Goal: Transaction & Acquisition: Purchase product/service

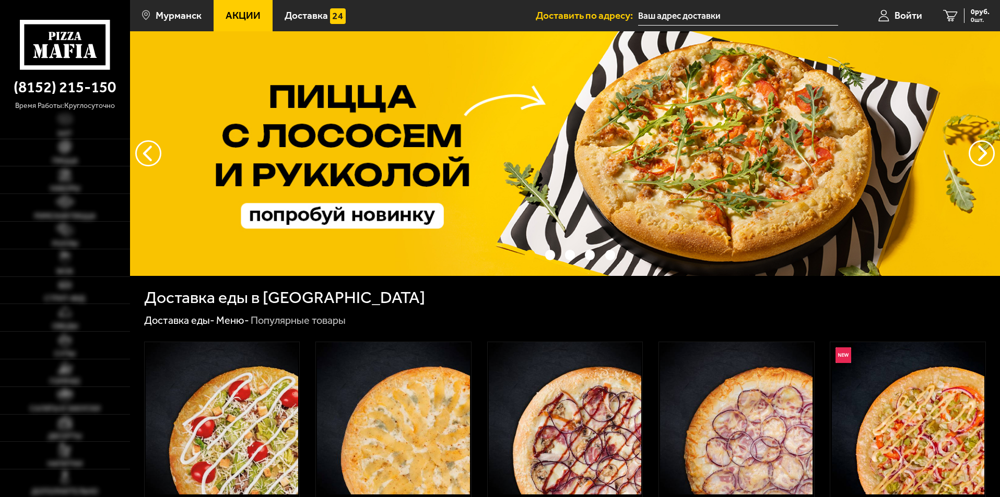
type input "[STREET_ADDRESS]"
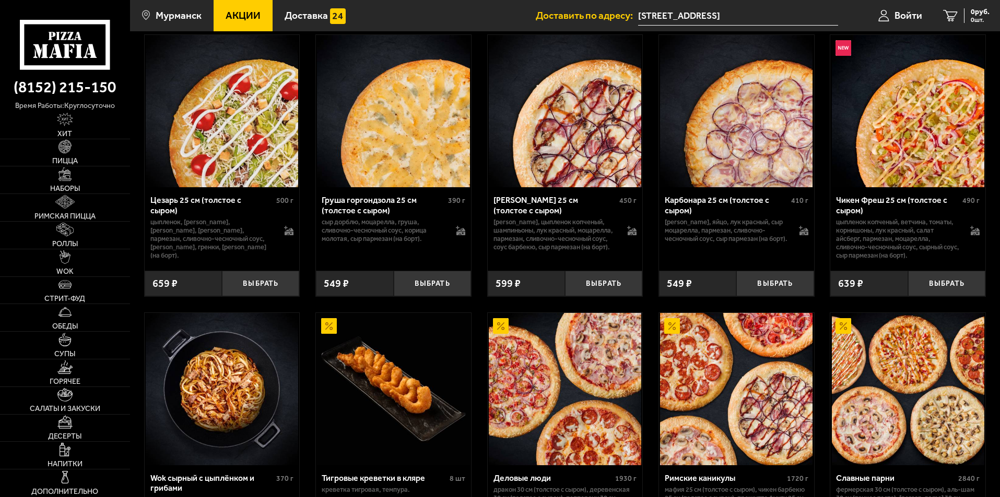
scroll to position [313, 0]
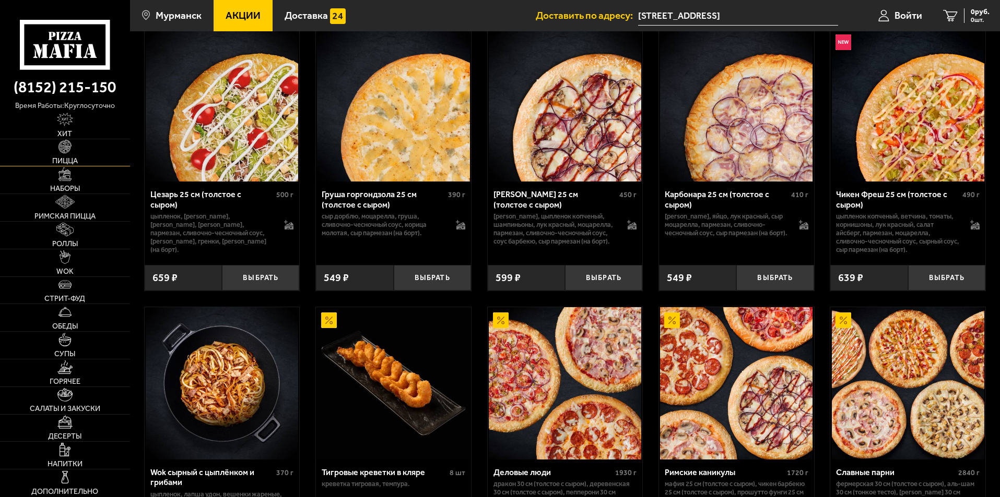
click at [66, 156] on link "Пицца" at bounding box center [65, 152] width 130 height 27
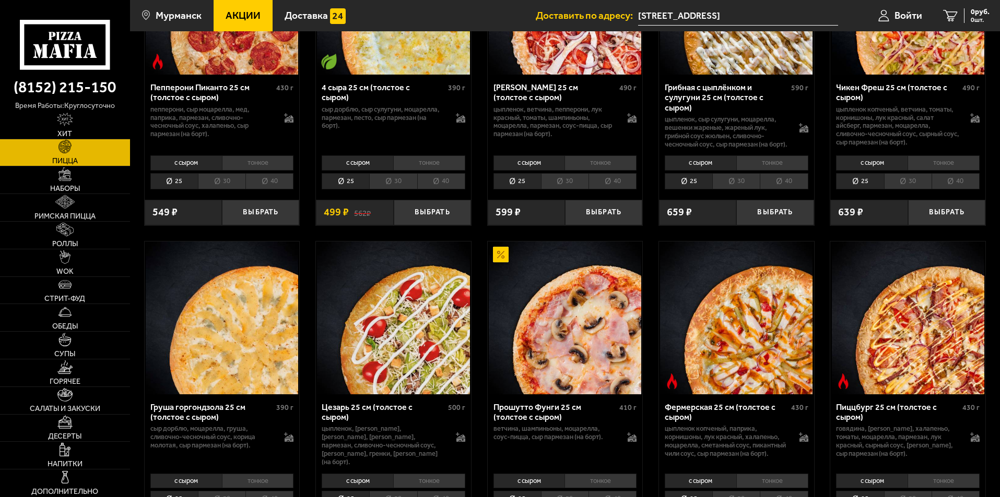
scroll to position [835, 0]
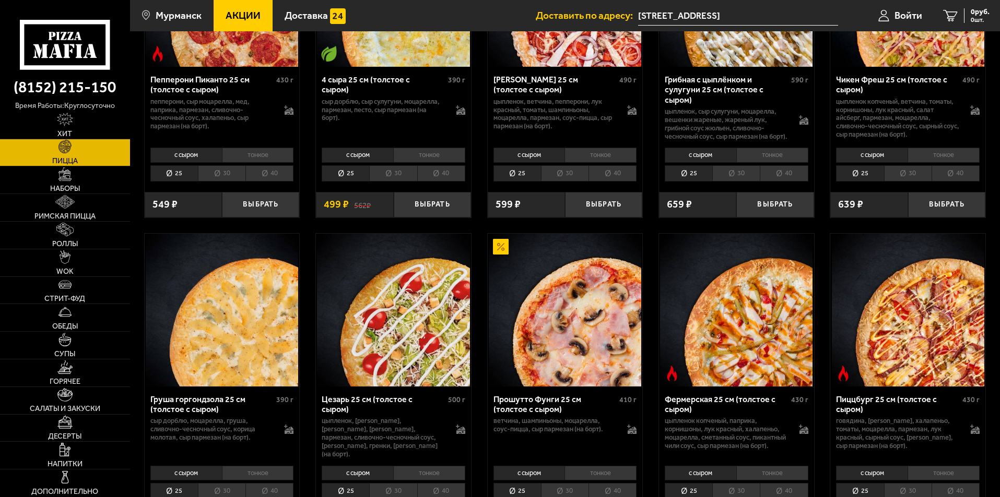
click at [608, 481] on li "тонкое" at bounding box center [600, 473] width 72 height 15
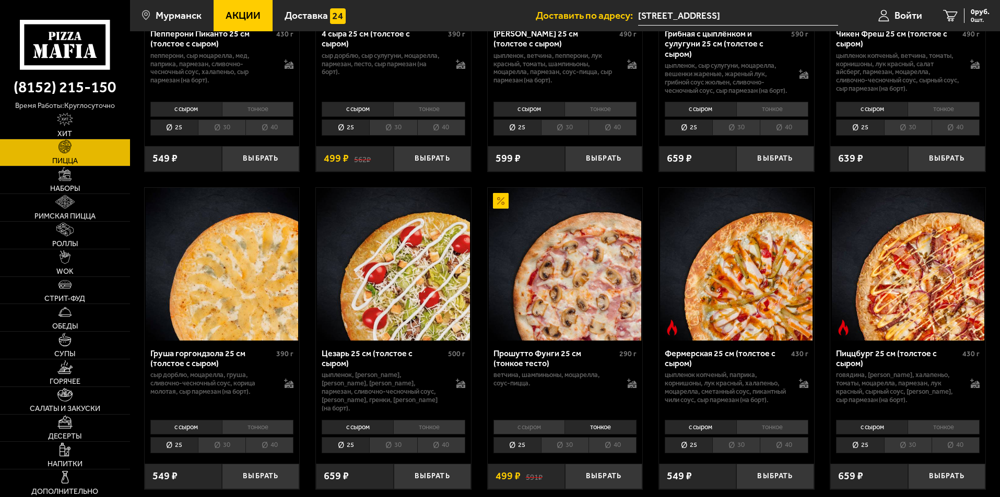
scroll to position [939, 0]
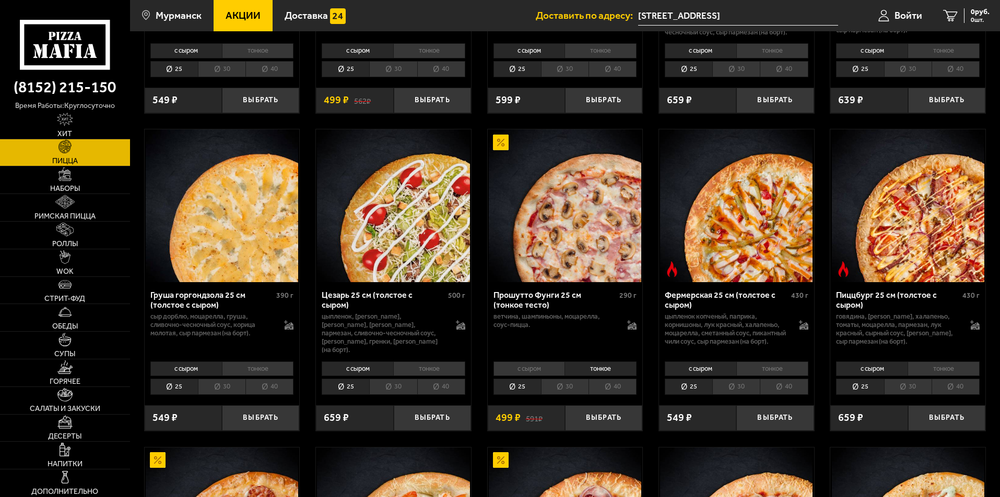
click at [565, 395] on li "30" at bounding box center [564, 387] width 47 height 16
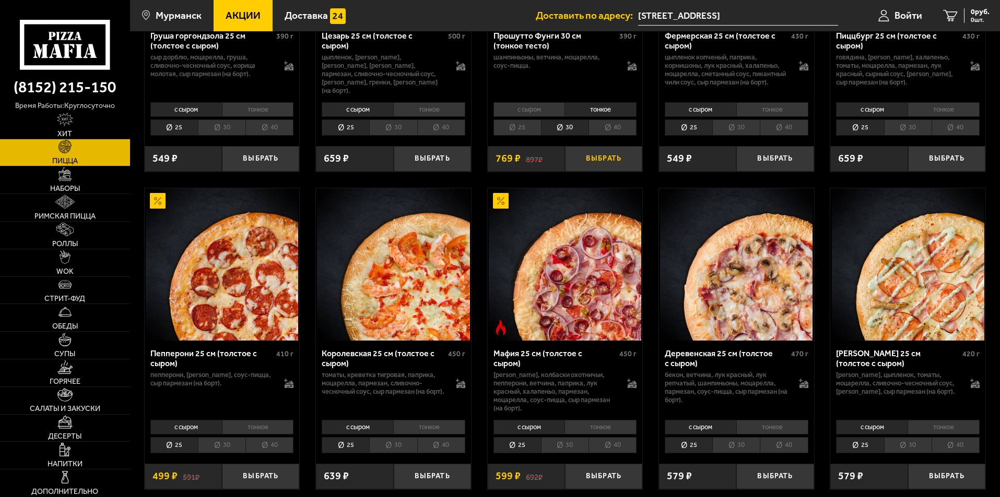
scroll to position [1200, 0]
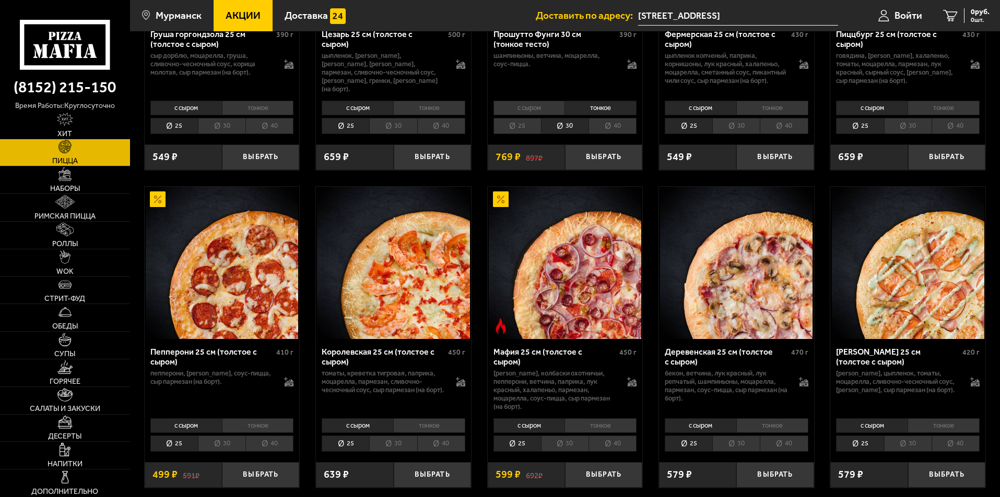
click at [608, 429] on li "тонкое" at bounding box center [600, 426] width 72 height 15
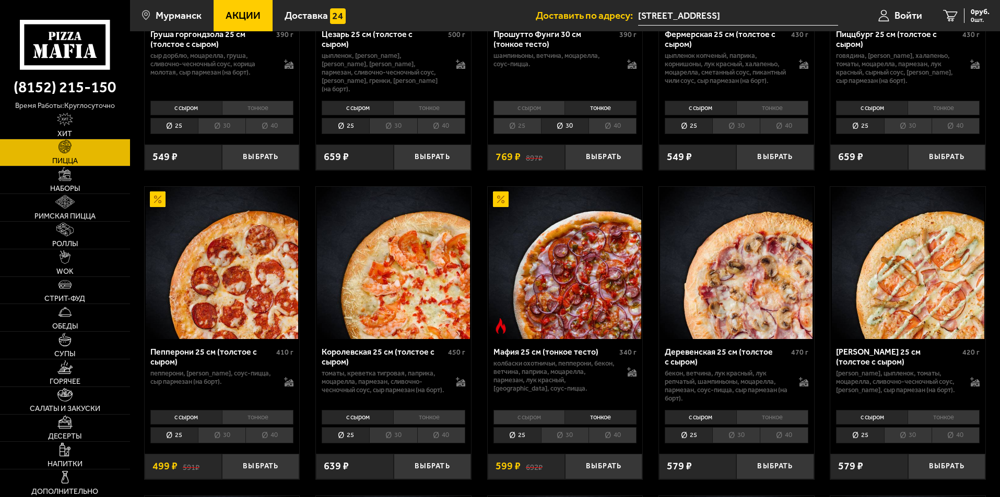
click at [563, 443] on li "30" at bounding box center [564, 435] width 47 height 16
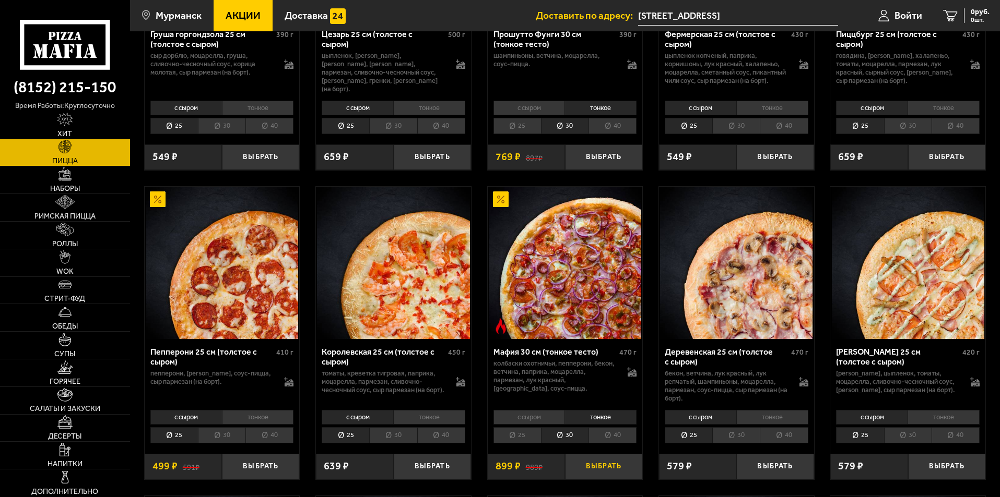
click at [604, 478] on button "Выбрать" at bounding box center [603, 467] width 77 height 26
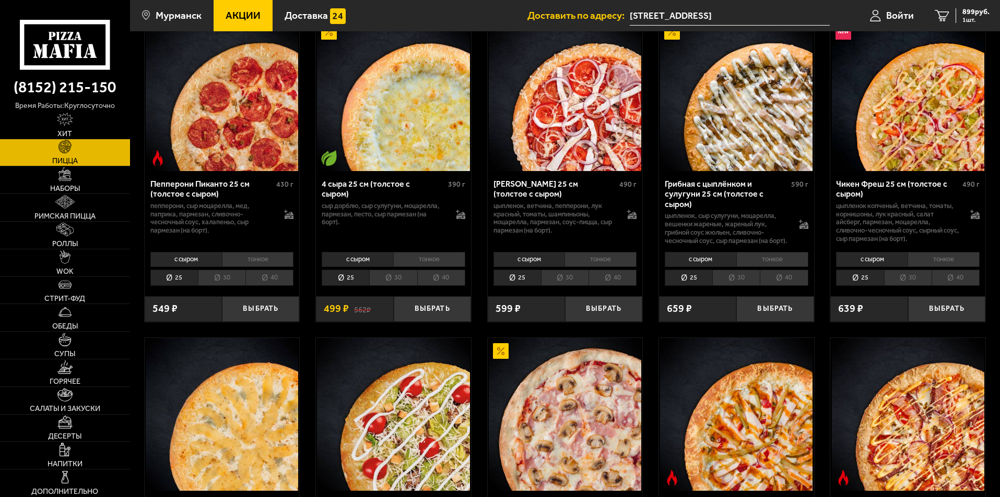
scroll to position [887, 0]
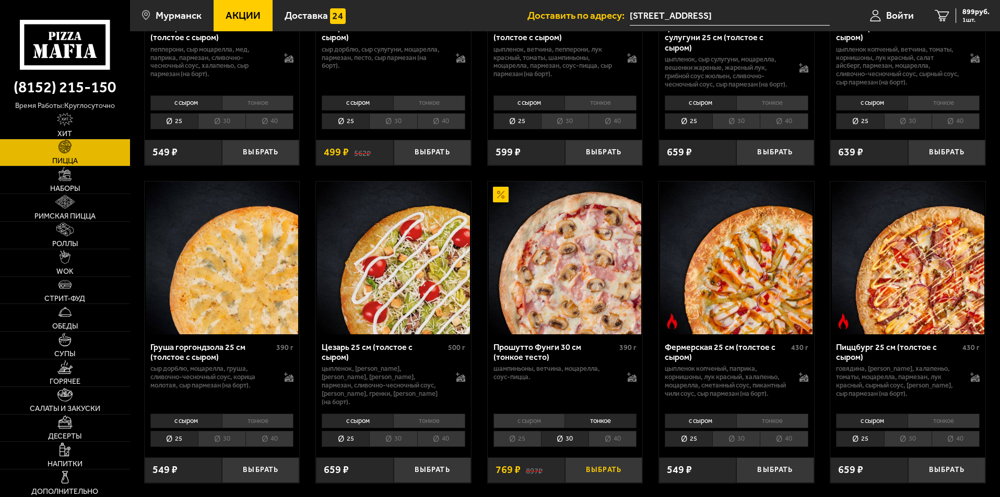
click at [604, 483] on button "Выбрать" at bounding box center [603, 471] width 77 height 26
click at [969, 19] on span "2 шт." at bounding box center [973, 20] width 31 height 6
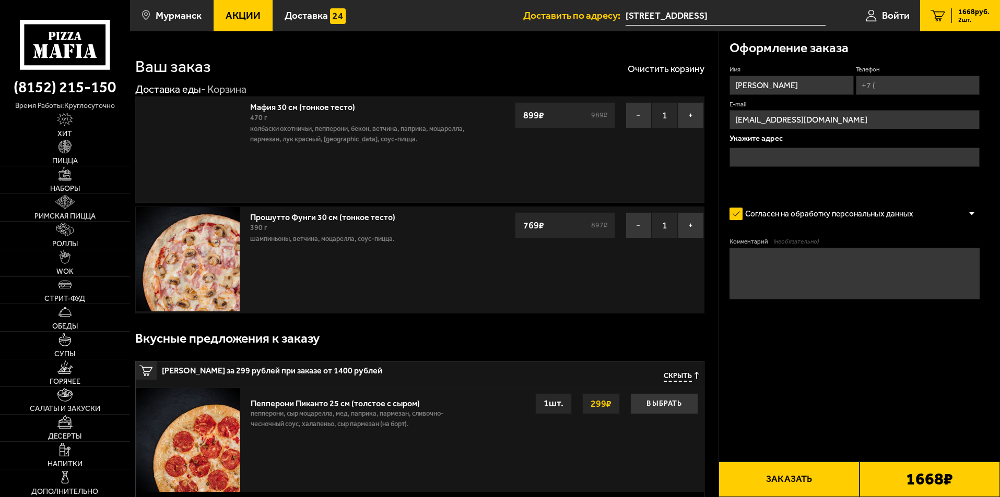
type input "[STREET_ADDRESS]"
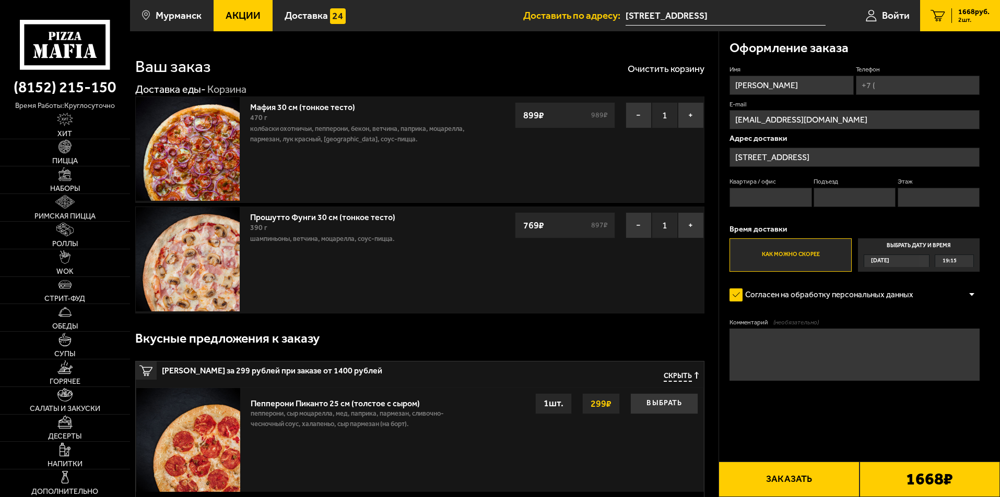
click at [899, 90] on input "Телефон" at bounding box center [917, 85] width 124 height 19
type input "[PHONE_NUMBER]"
click at [758, 197] on input "Квартира / офис" at bounding box center [770, 197] width 82 height 19
type input "58"
click at [836, 201] on input "Подъезд" at bounding box center [854, 197] width 82 height 19
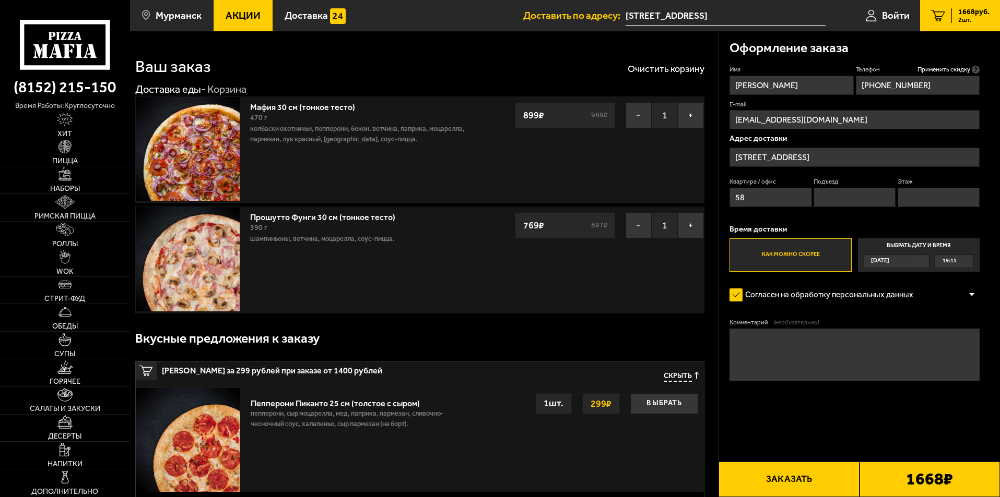
type input "2"
click at [930, 191] on input "Этаж" at bounding box center [938, 197] width 82 height 19
type input "6"
click at [805, 477] on button "Заказать" at bounding box center [788, 479] width 140 height 35
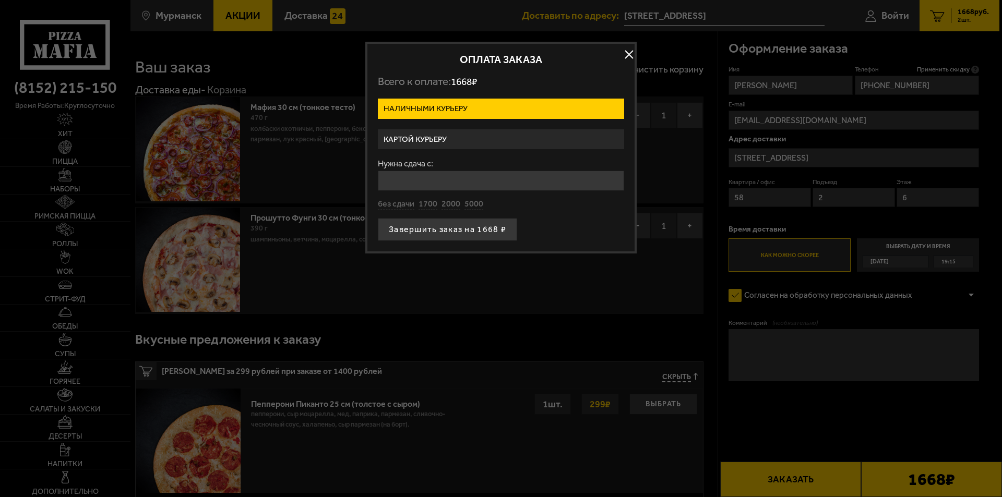
click at [421, 141] on label "Картой курьеру" at bounding box center [501, 139] width 246 height 20
click at [0, 0] on input "Картой курьеру" at bounding box center [0, 0] width 0 height 0
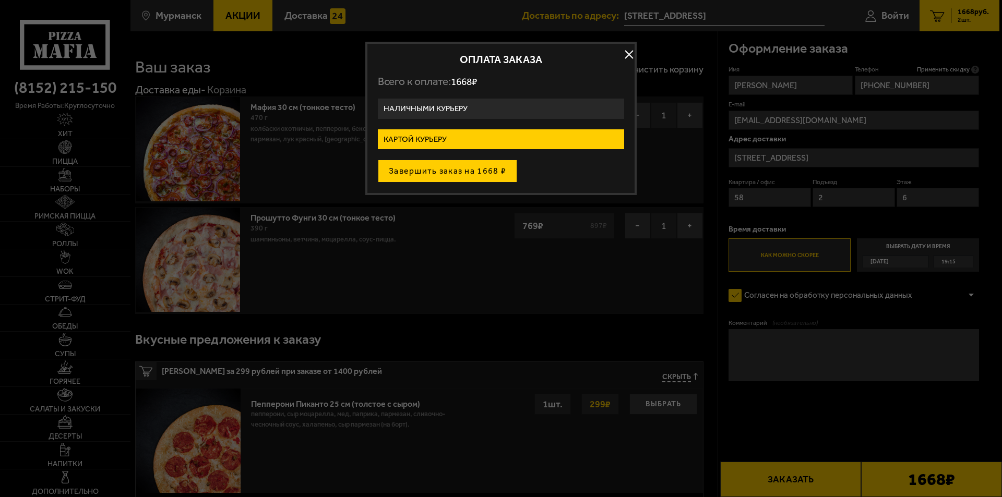
click at [443, 174] on button "Завершить заказ на 1668 ₽" at bounding box center [447, 171] width 139 height 23
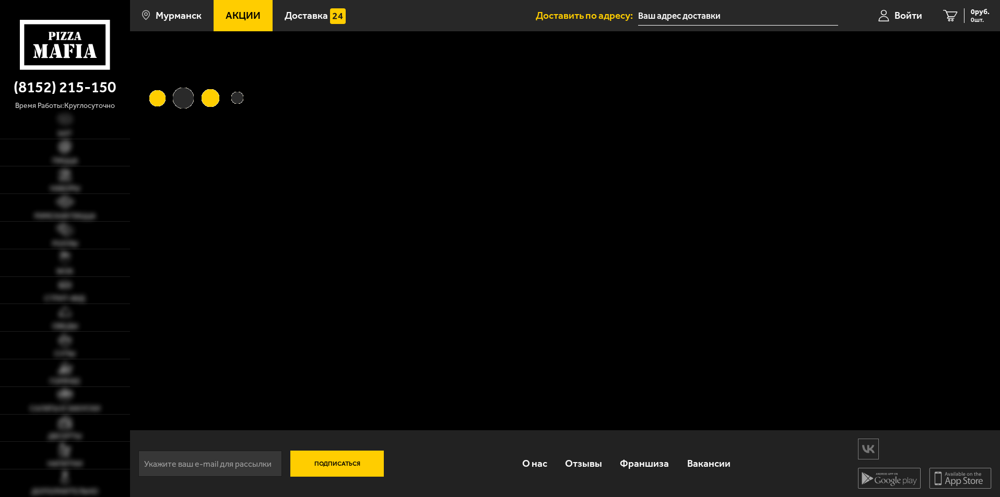
type input "[STREET_ADDRESS]"
